Goal: Information Seeking & Learning: Learn about a topic

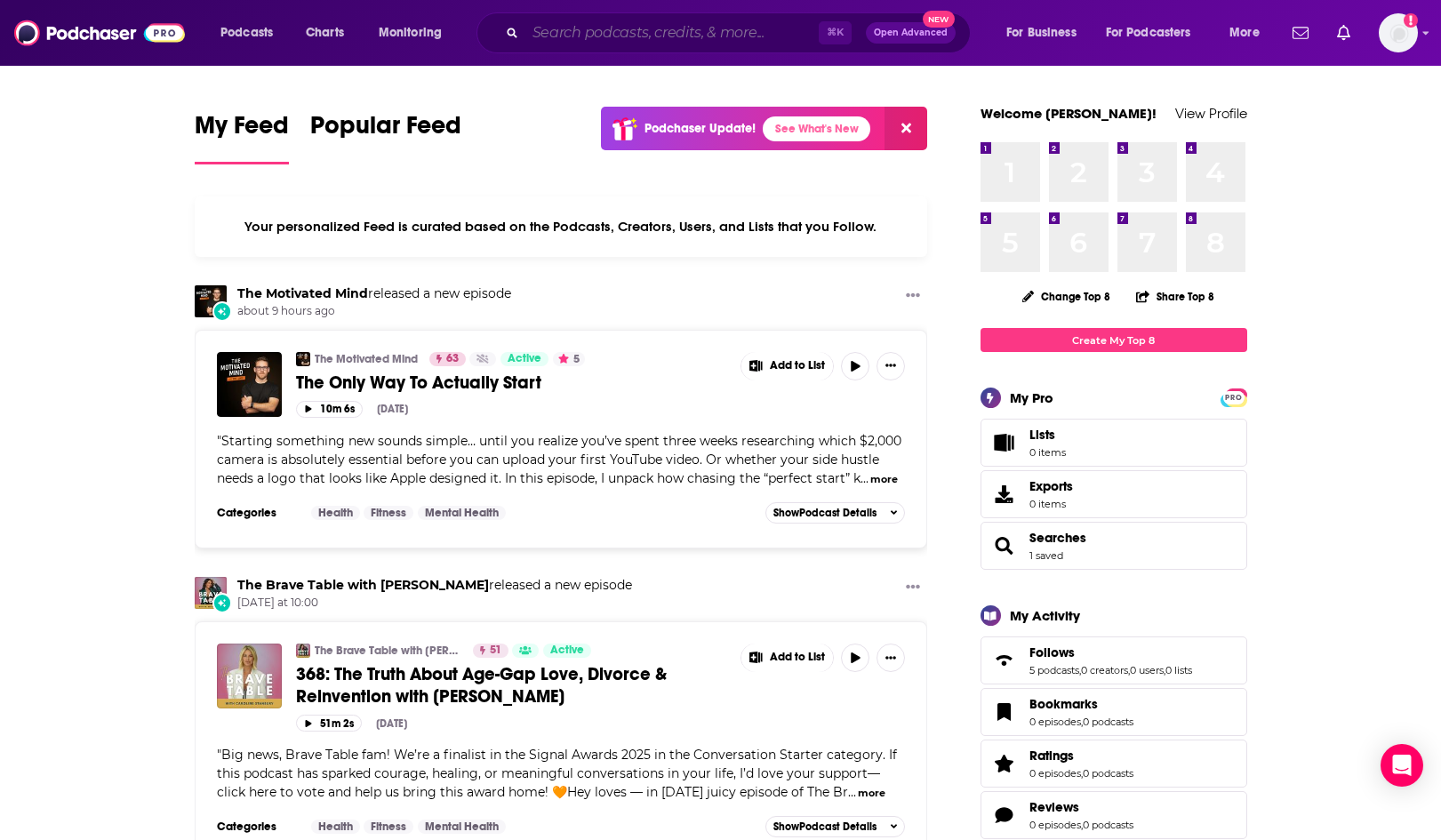
click at [647, 37] on input "Search podcasts, credits, & more..." at bounding box center [671, 32] width 294 height 28
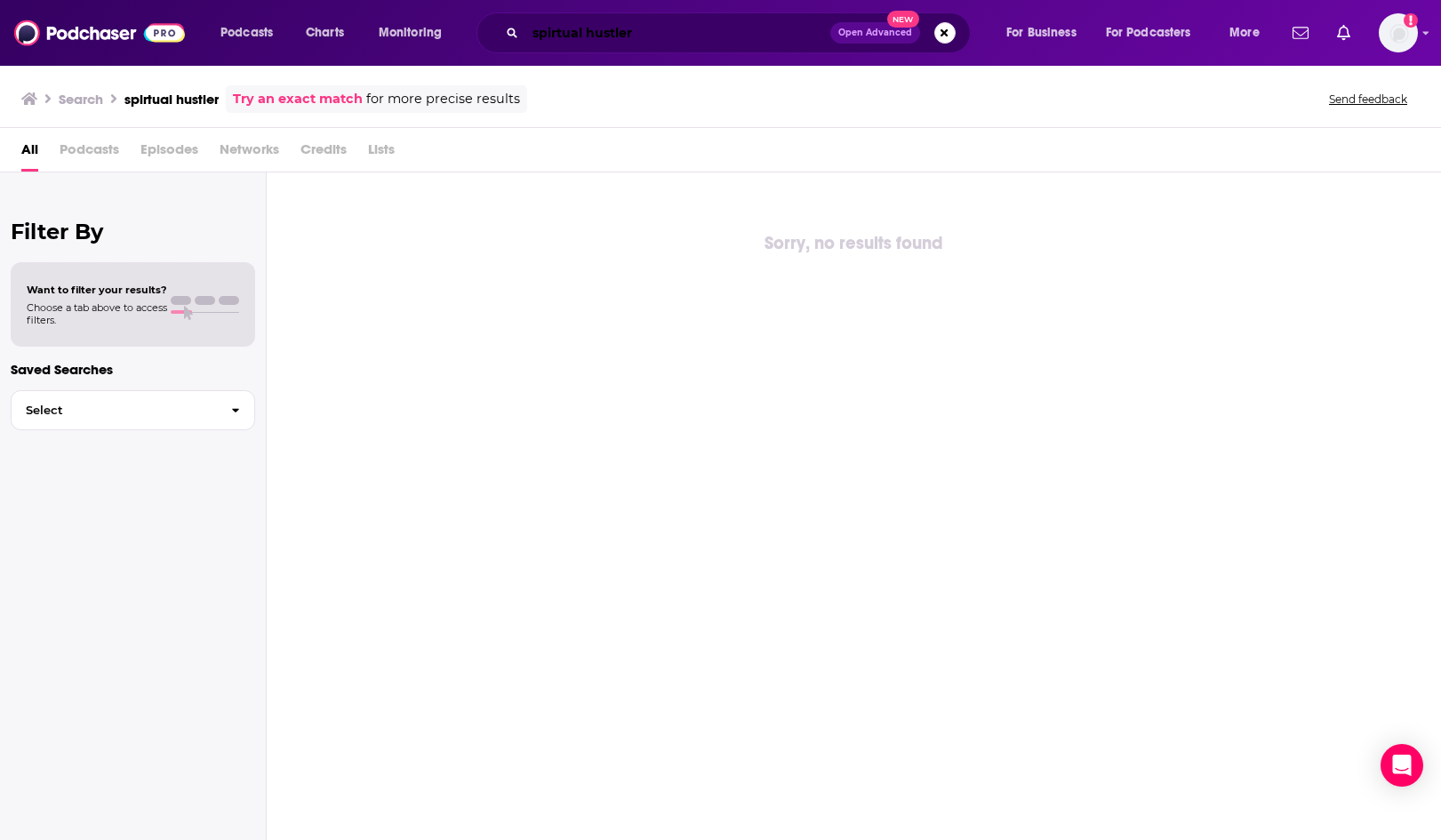
click at [549, 29] on input "spirtual hustler" at bounding box center [677, 32] width 304 height 28
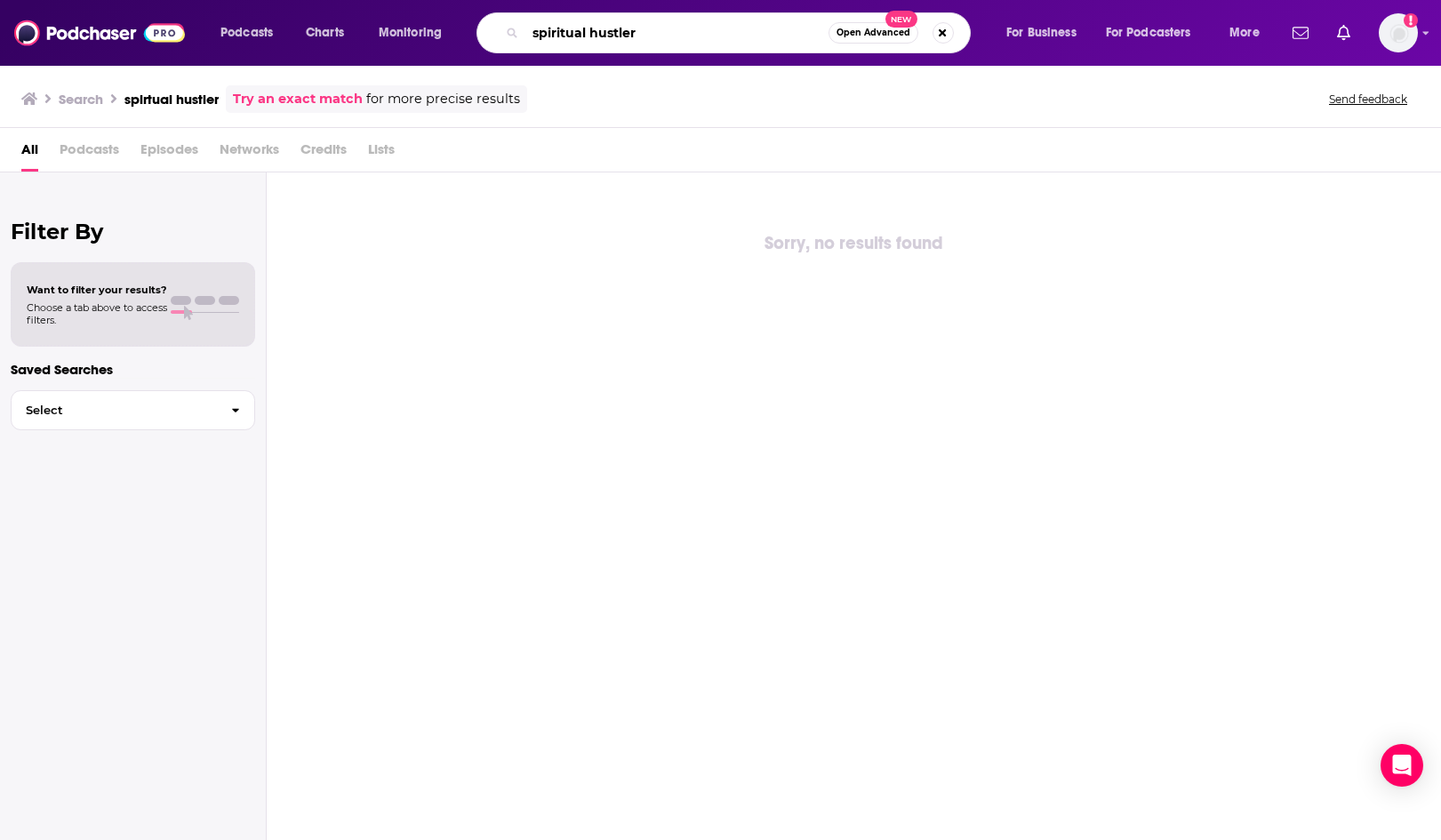
type input "spiritual hustler"
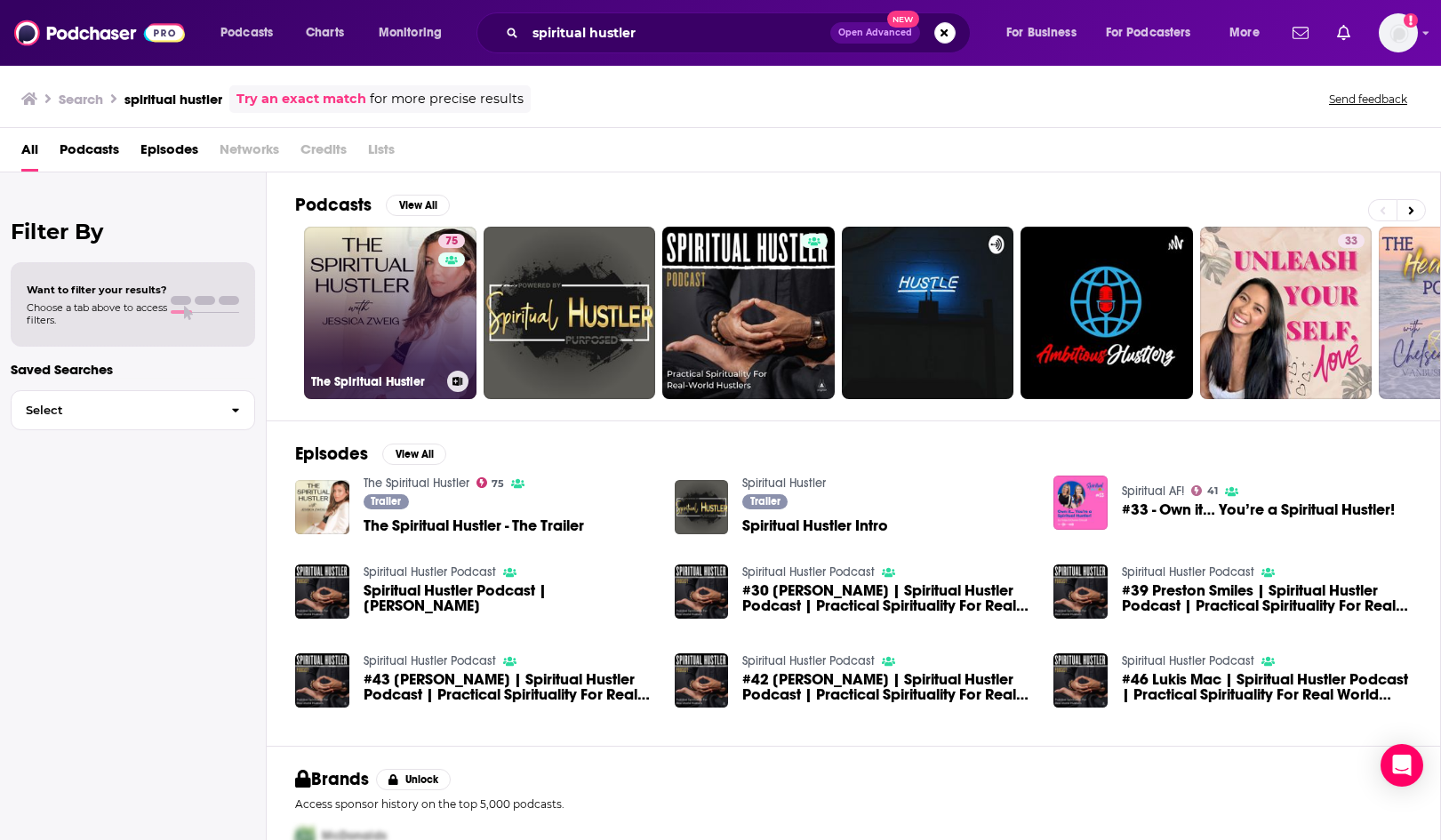
click at [389, 312] on link "75 The Spiritual Hustler" at bounding box center [390, 312] width 173 height 173
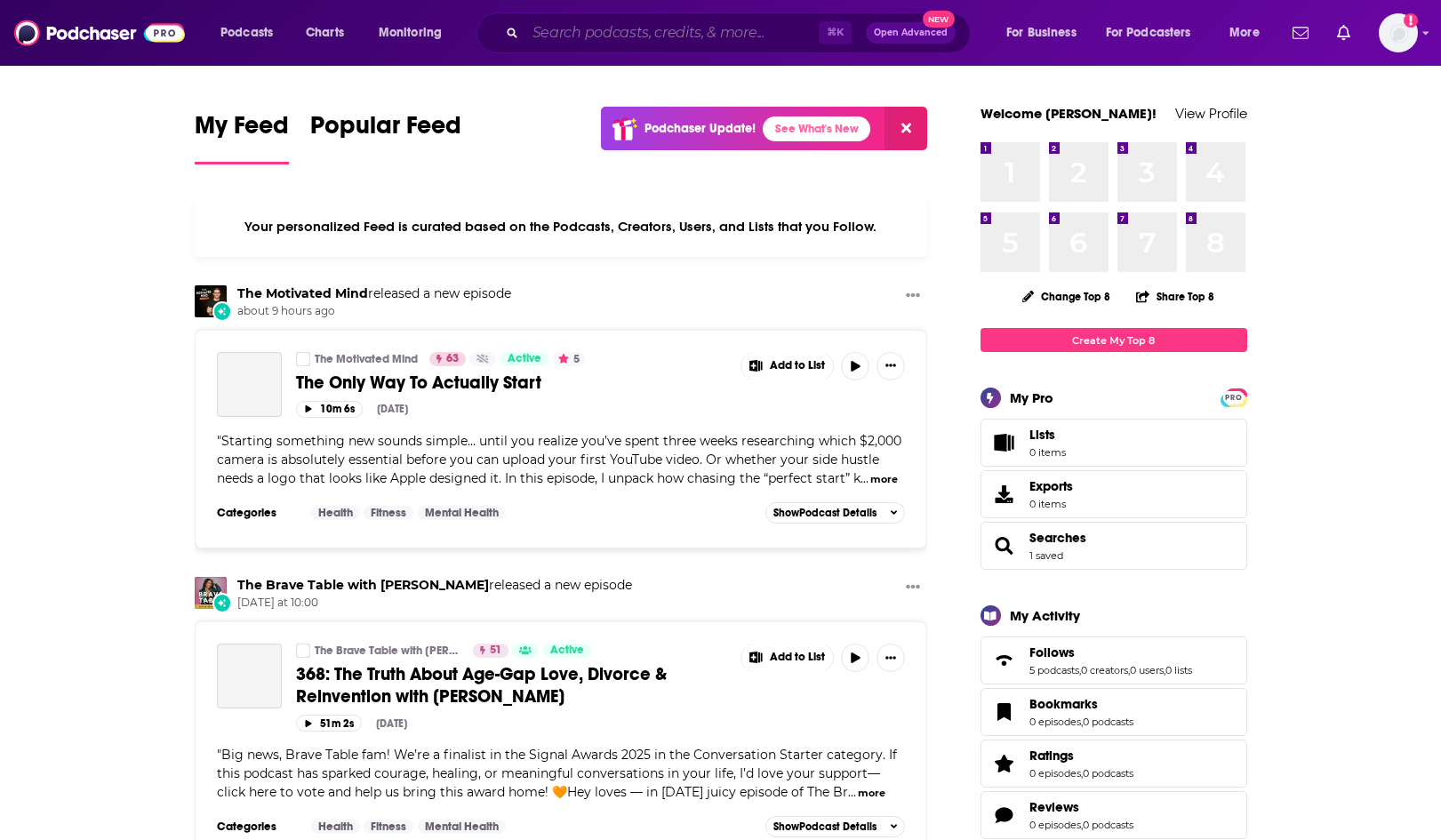
click at [725, 31] on input "Search podcasts, credits, & more..." at bounding box center [671, 32] width 294 height 28
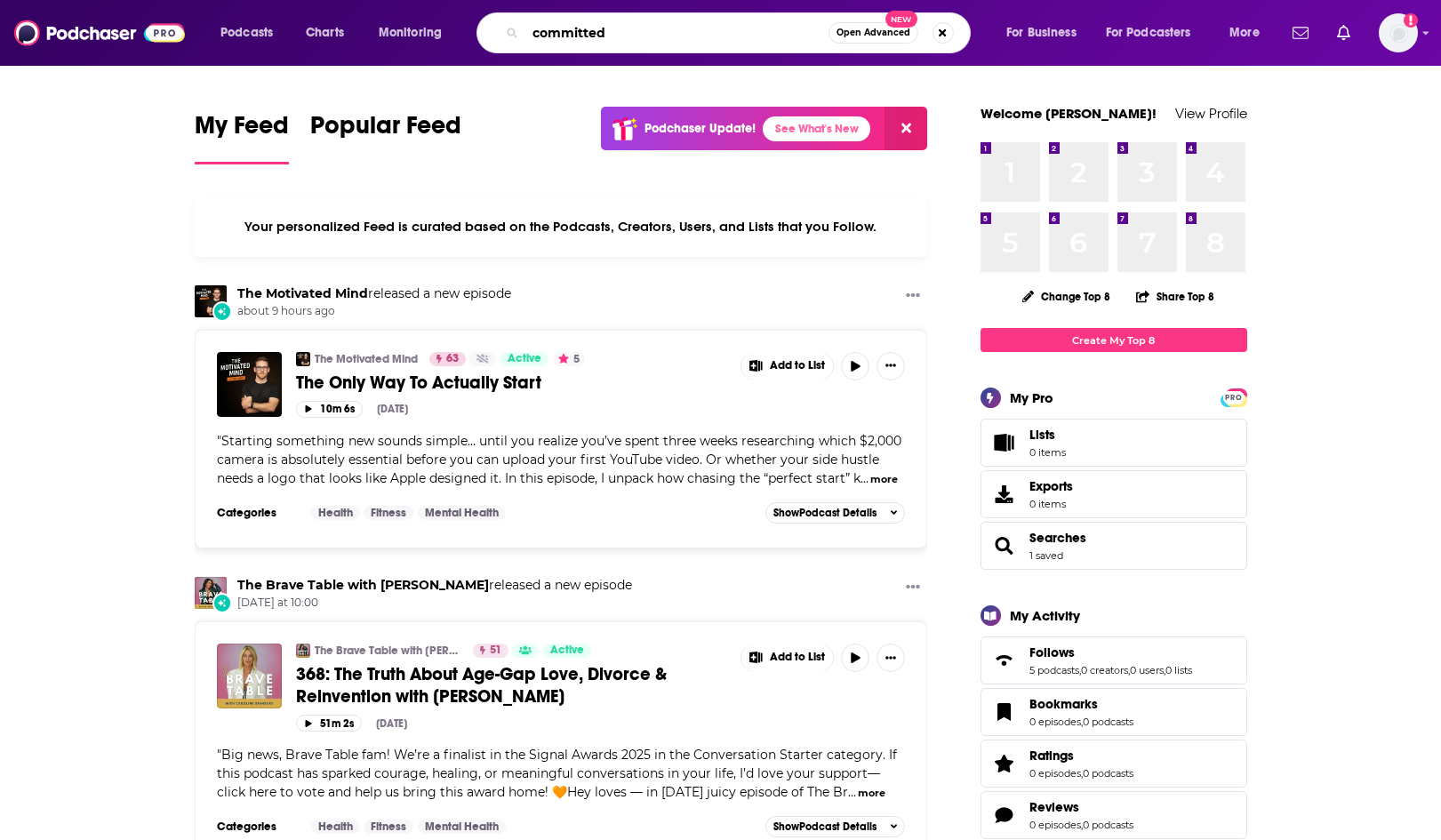
type input "committed"
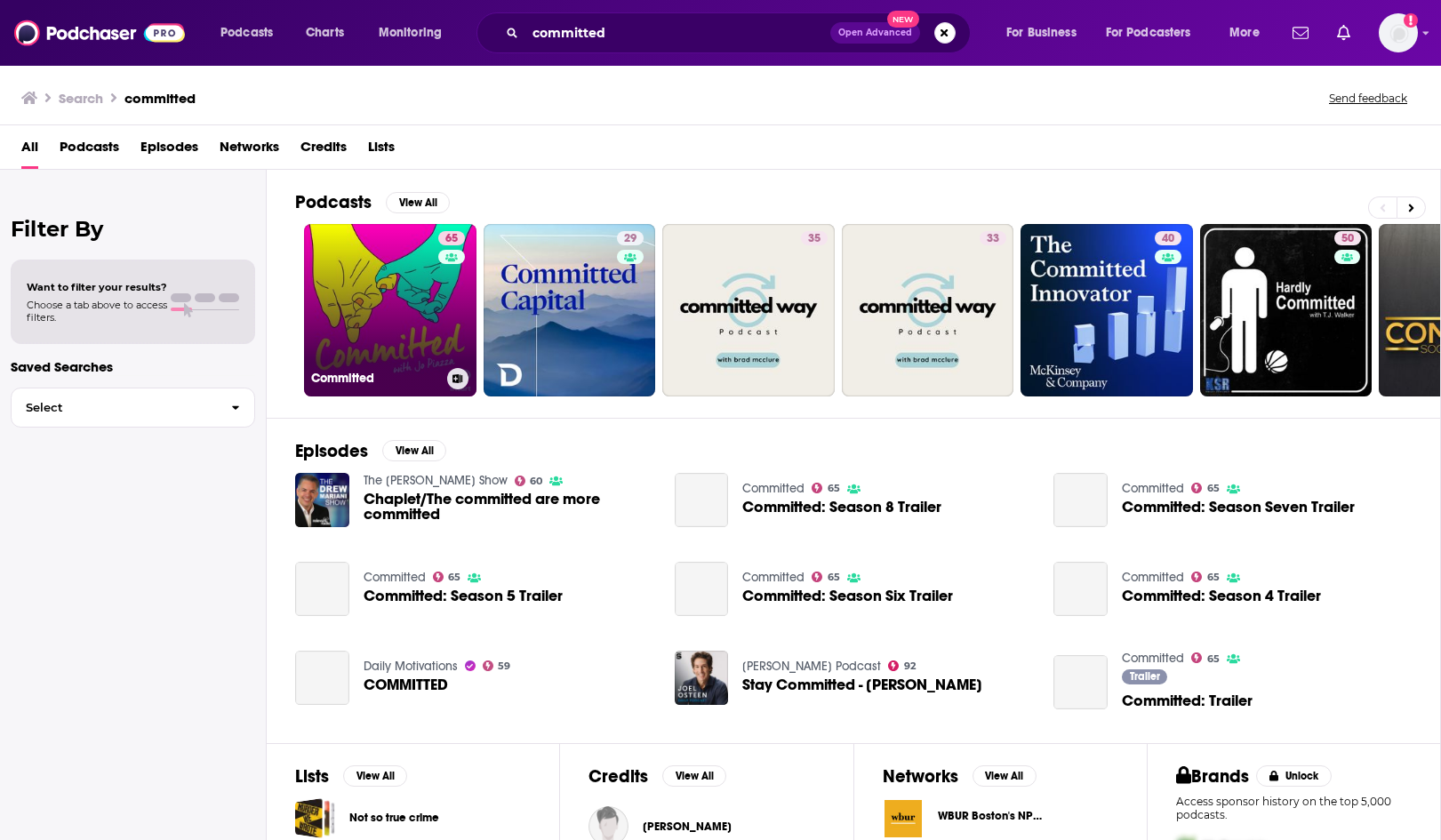
click at [412, 289] on link "65 Committed" at bounding box center [390, 310] width 173 height 173
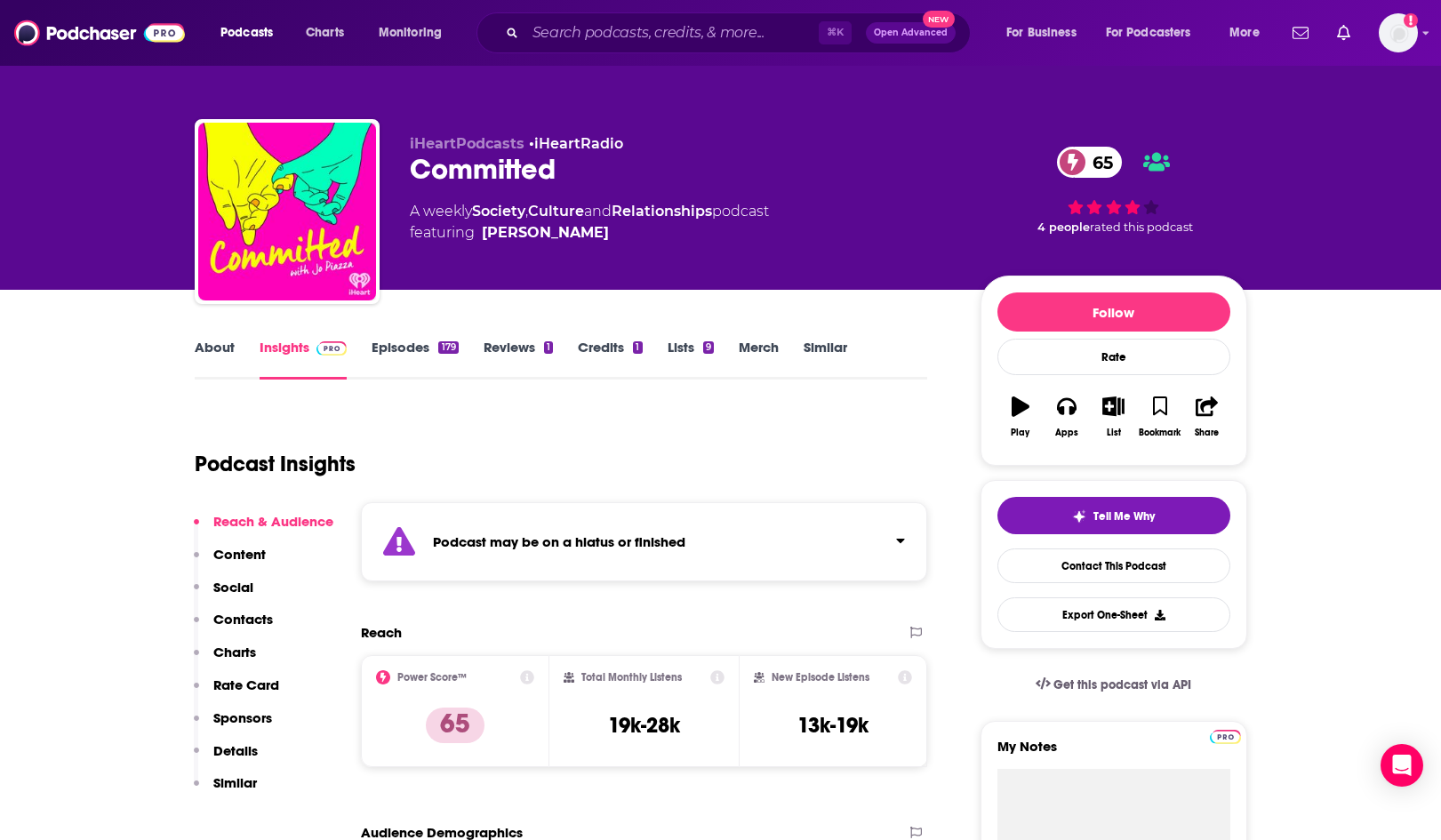
click at [424, 341] on link "Episodes 179" at bounding box center [415, 359] width 86 height 41
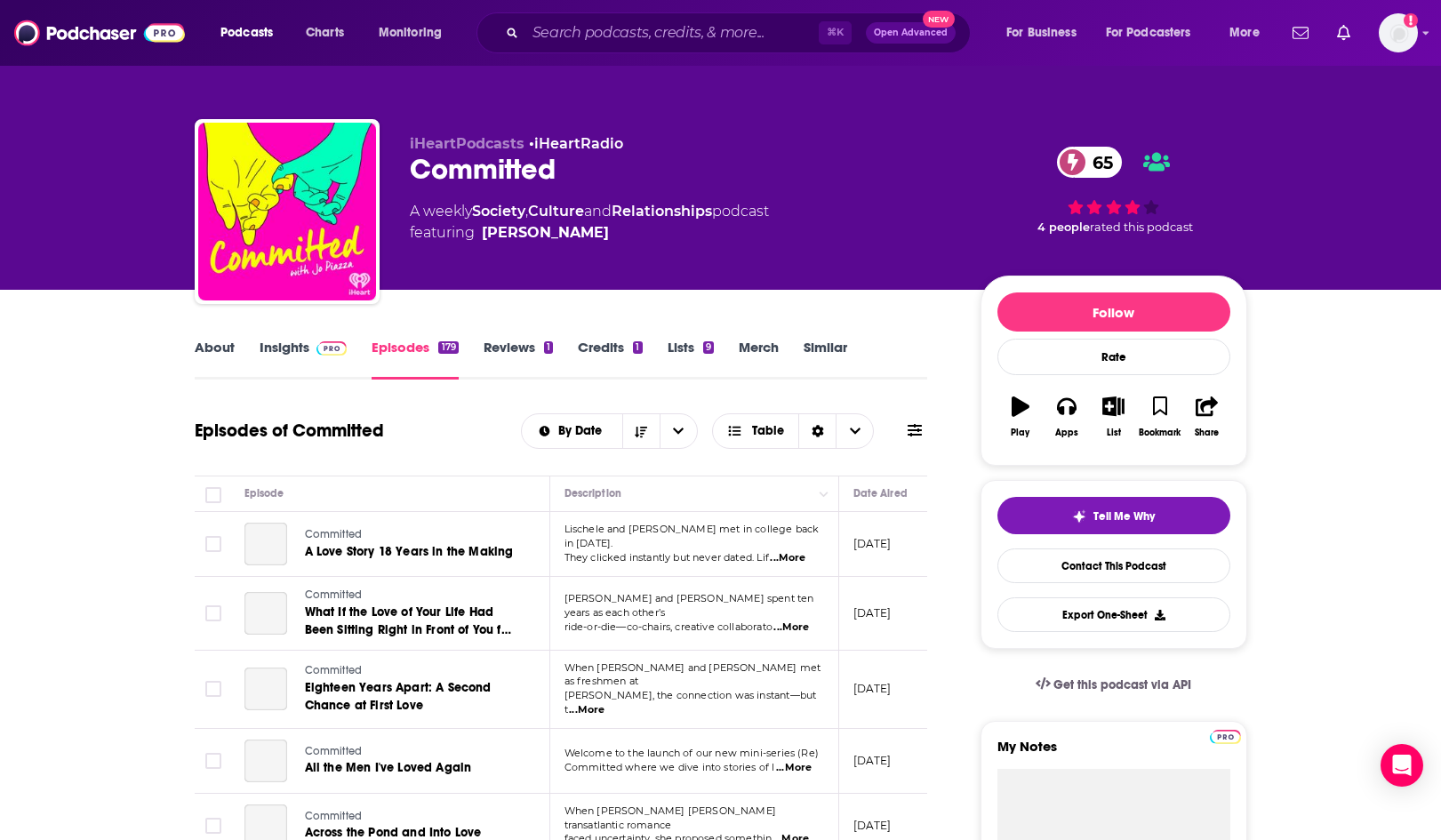
click at [318, 348] on img at bounding box center [332, 348] width 31 height 15
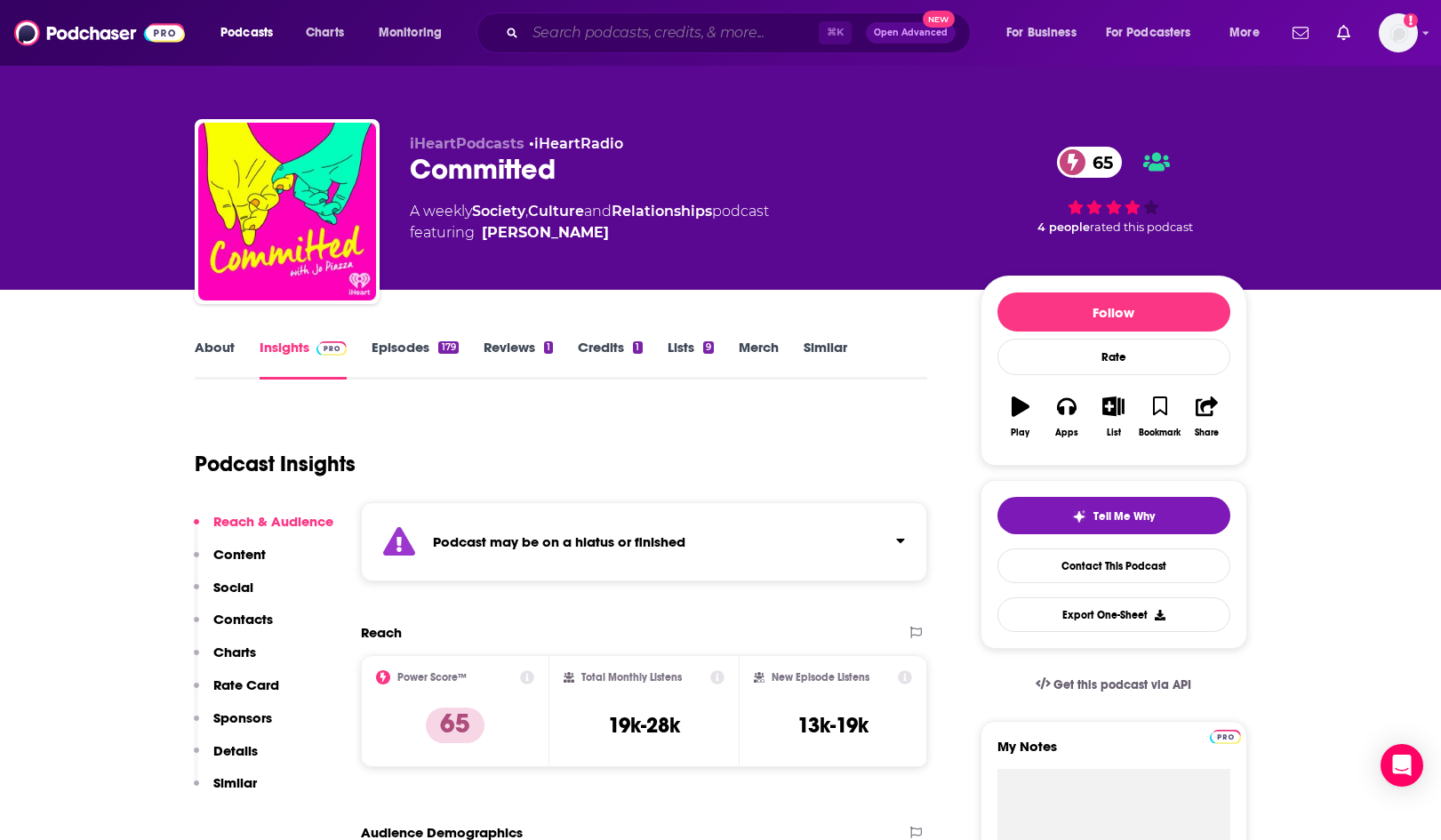
click at [600, 32] on input "Search podcasts, credits, & more..." at bounding box center [671, 32] width 294 height 28
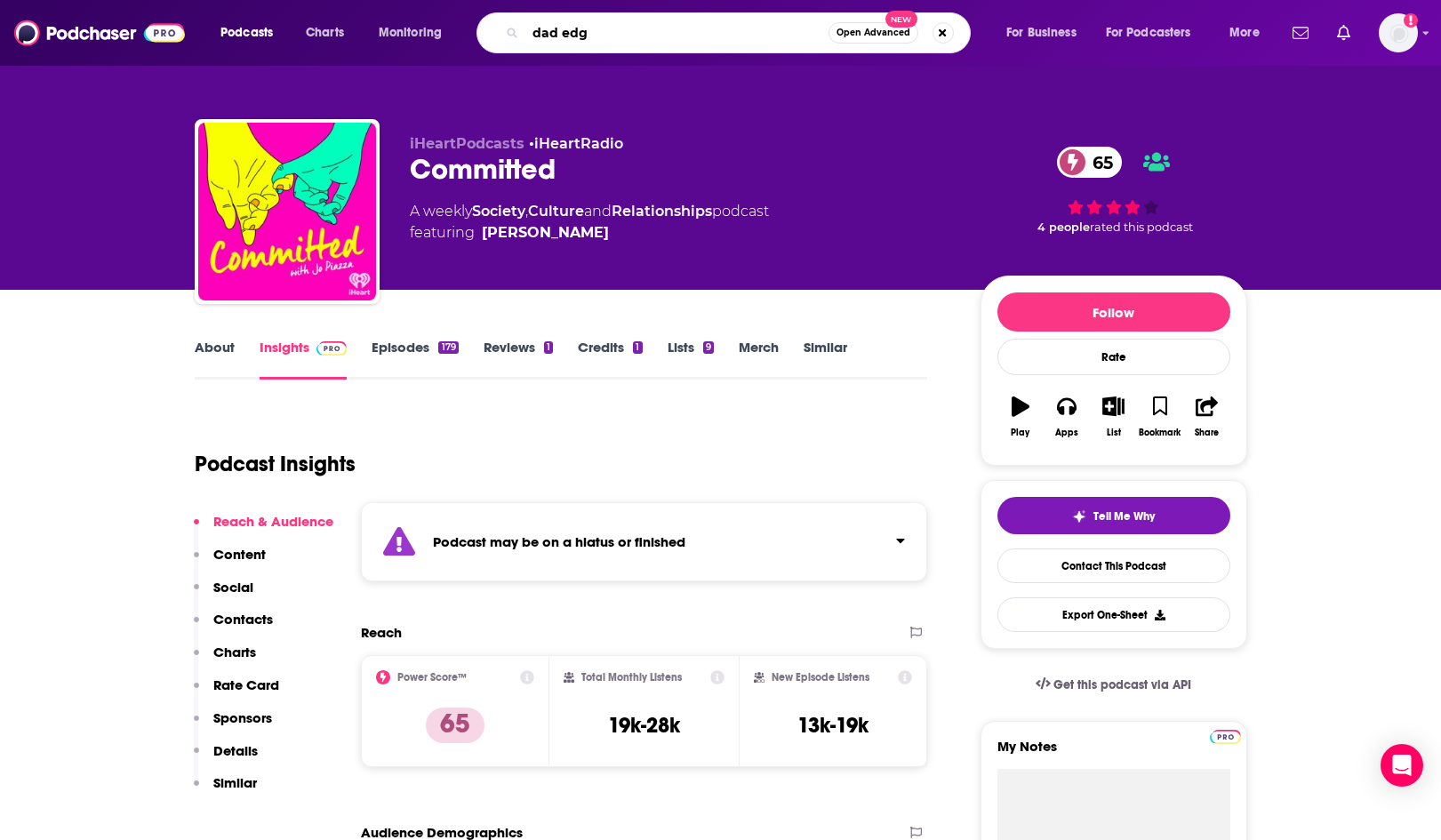
type input "dad edge"
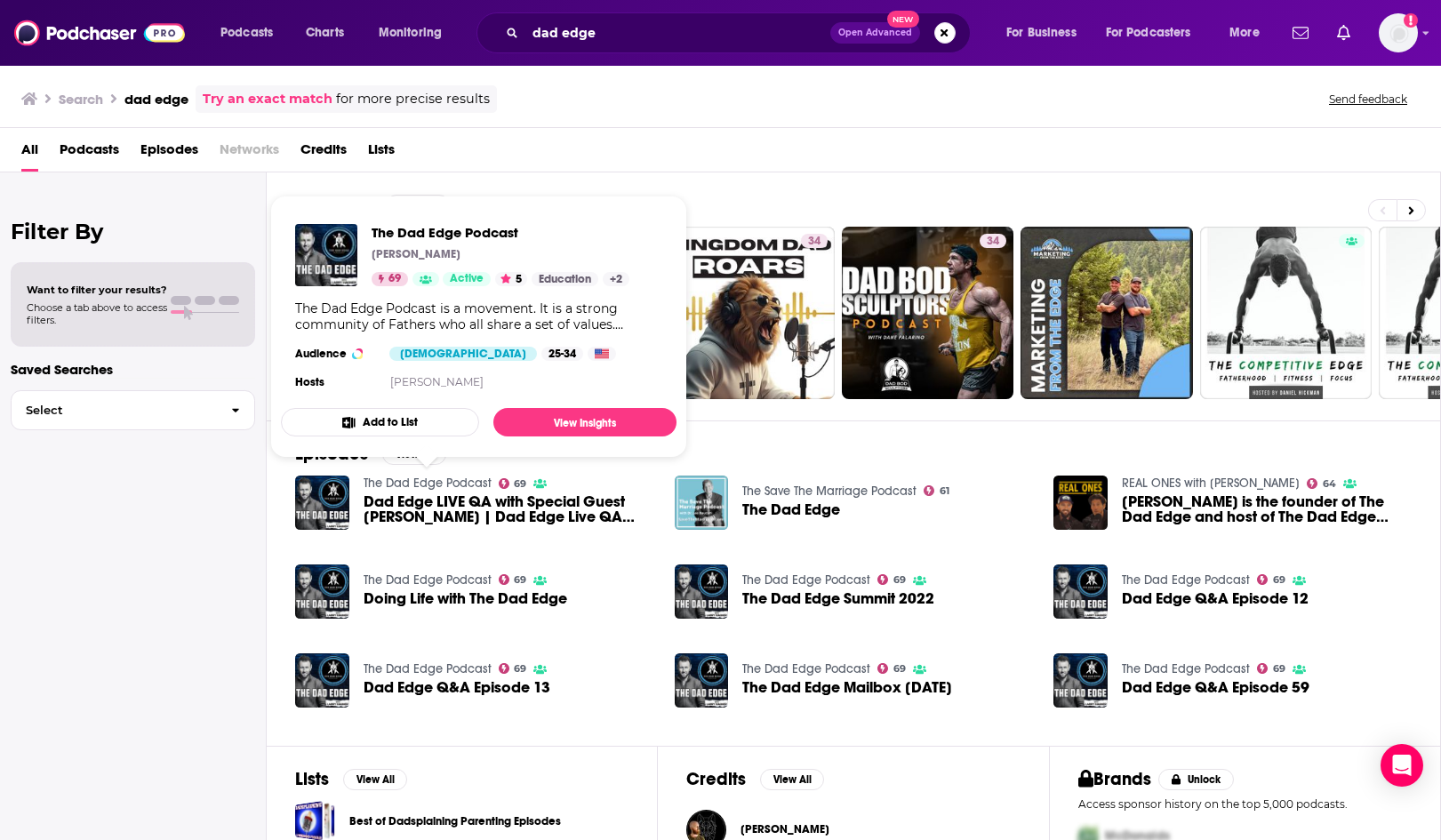
click at [437, 483] on link "The Dad Edge Podcast" at bounding box center [427, 482] width 128 height 15
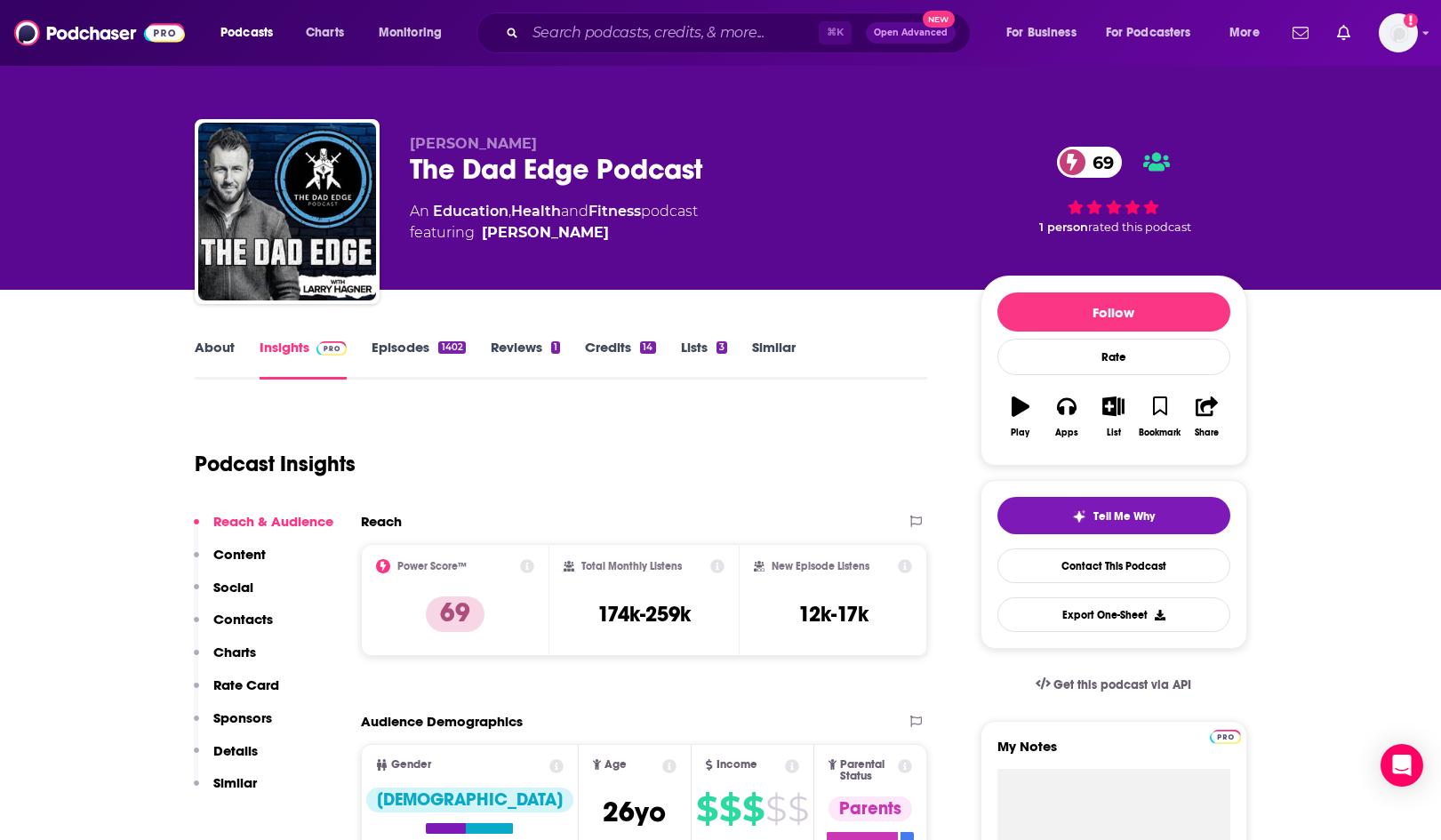
click at [216, 349] on link "About" at bounding box center [215, 359] width 40 height 41
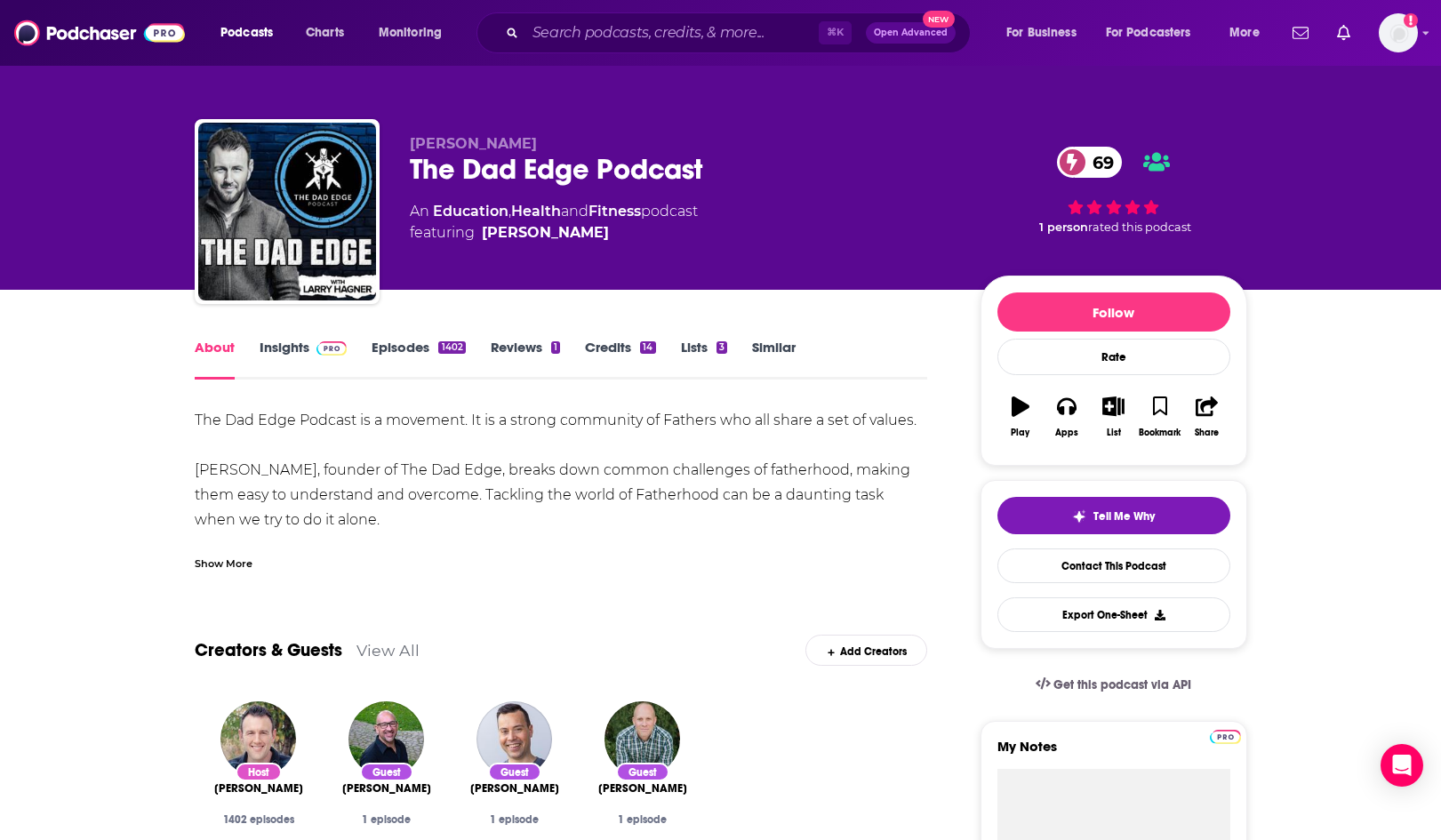
drag, startPoint x: 241, startPoint y: 565, endPoint x: 227, endPoint y: 530, distance: 37.7
click at [241, 565] on div "Show More" at bounding box center [223, 562] width 58 height 17
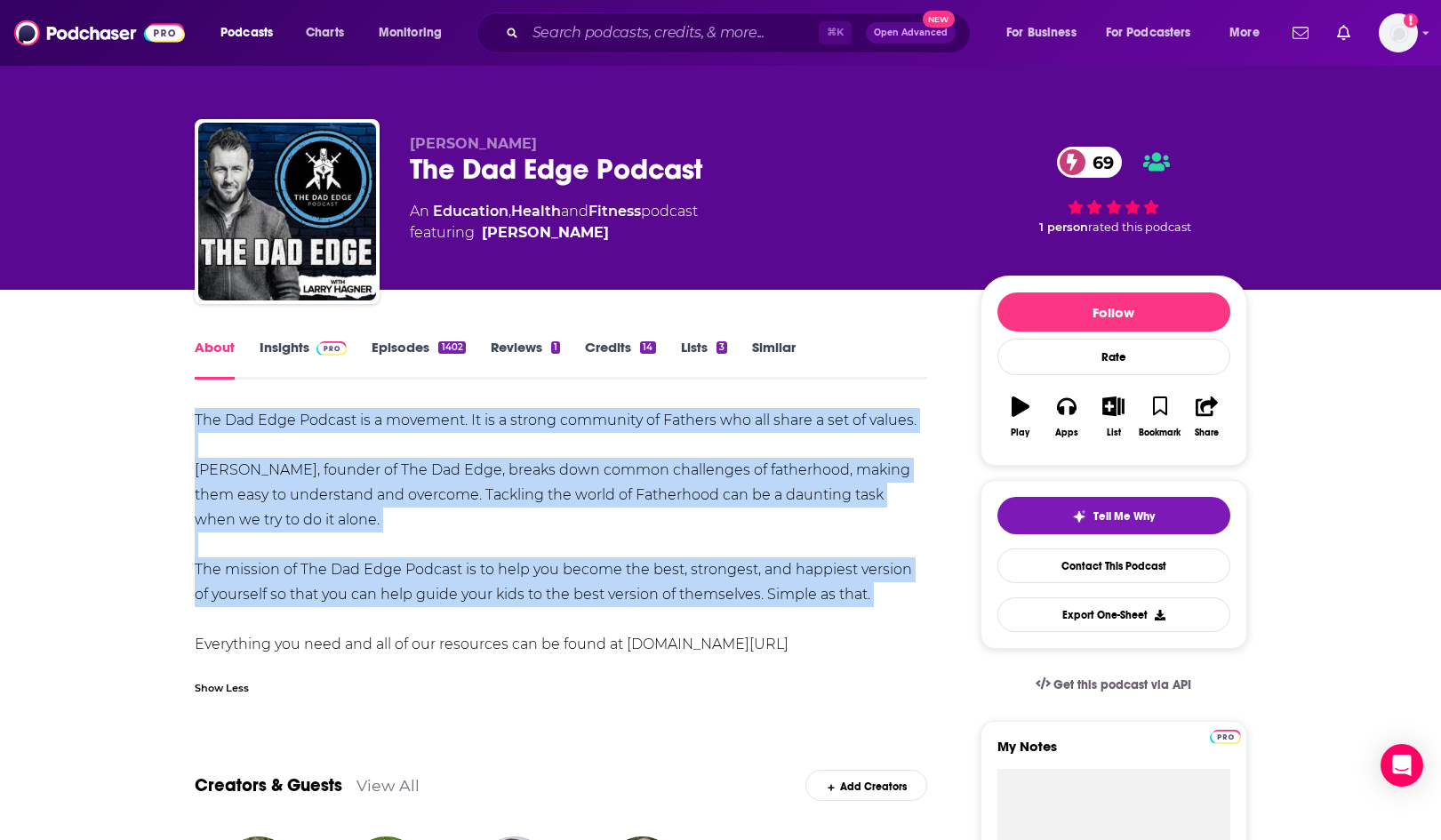
drag, startPoint x: 194, startPoint y: 417, endPoint x: 887, endPoint y: 607, distance: 718.6
copy div "The Dad Edge Podcast is a movement. It is a strong community of Fathers who all…"
click at [306, 343] on link "Insights" at bounding box center [303, 359] width 88 height 41
